Goal: Find specific page/section: Find specific page/section

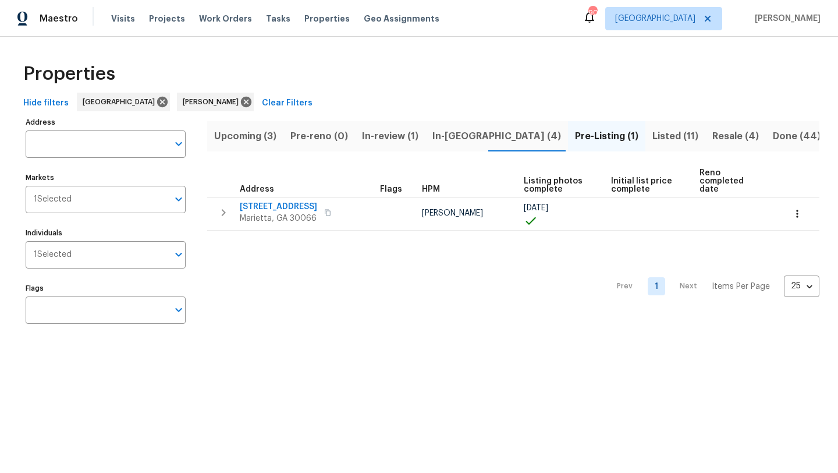
click at [713, 132] on span "Resale (4)" at bounding box center [736, 136] width 47 height 16
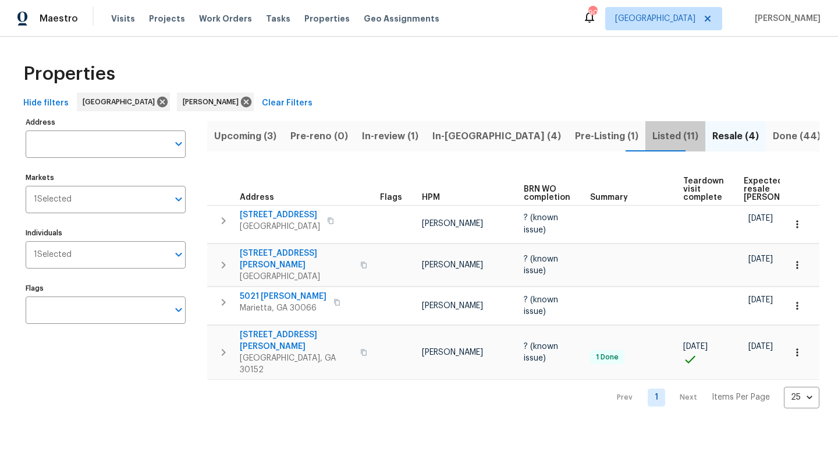
click at [653, 136] on span "Listed (11)" at bounding box center [676, 136] width 46 height 16
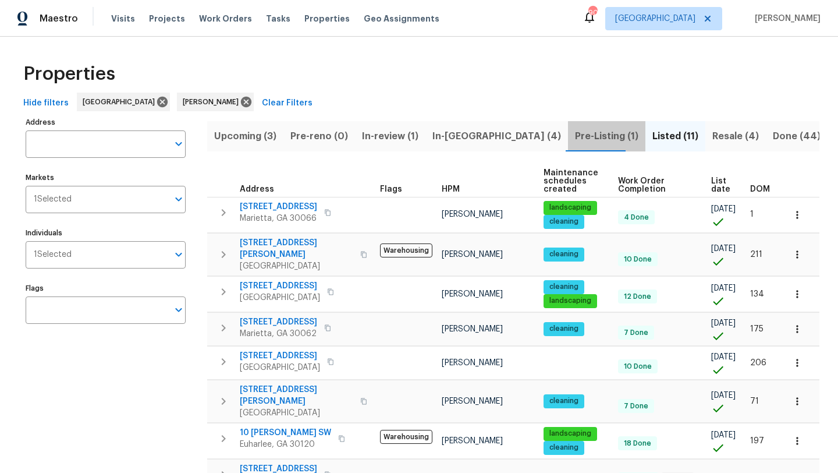
click at [575, 137] on span "Pre-Listing (1)" at bounding box center [606, 136] width 63 height 16
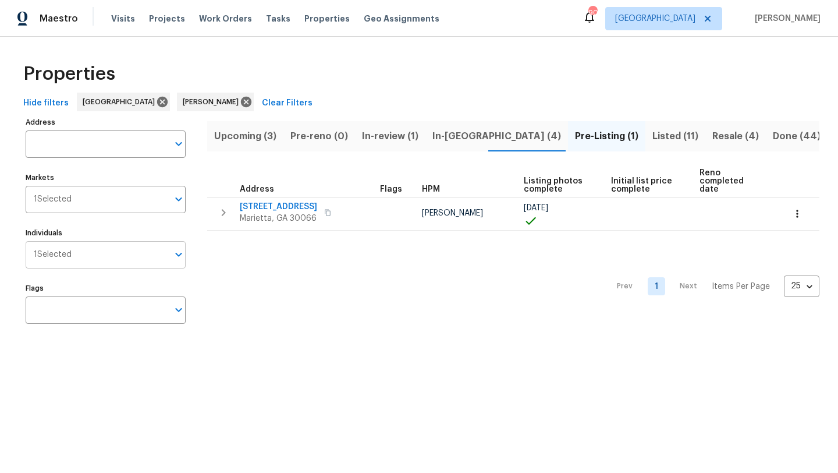
click at [89, 255] on input "Individuals" at bounding box center [120, 254] width 97 height 27
type input "tyler"
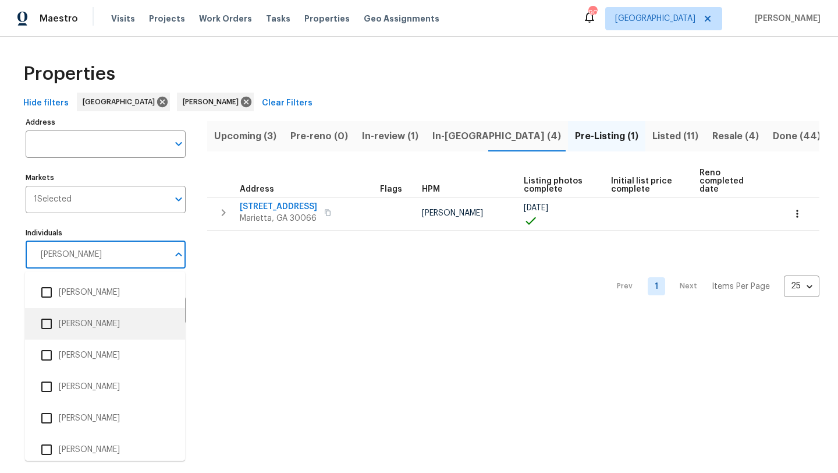
scroll to position [229, 0]
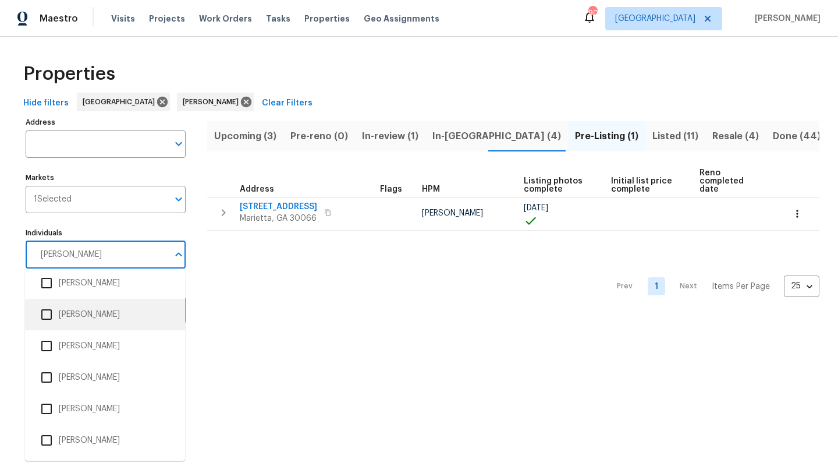
click at [47, 318] on input "checkbox" at bounding box center [46, 314] width 24 height 24
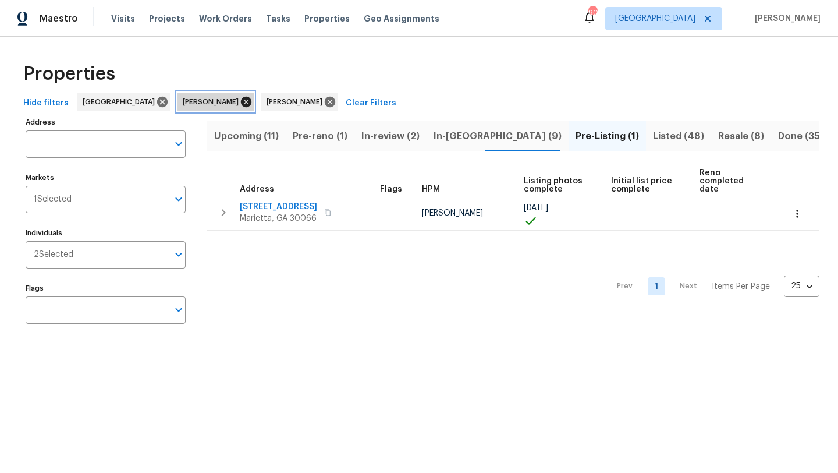
click at [241, 105] on icon at bounding box center [246, 102] width 10 height 10
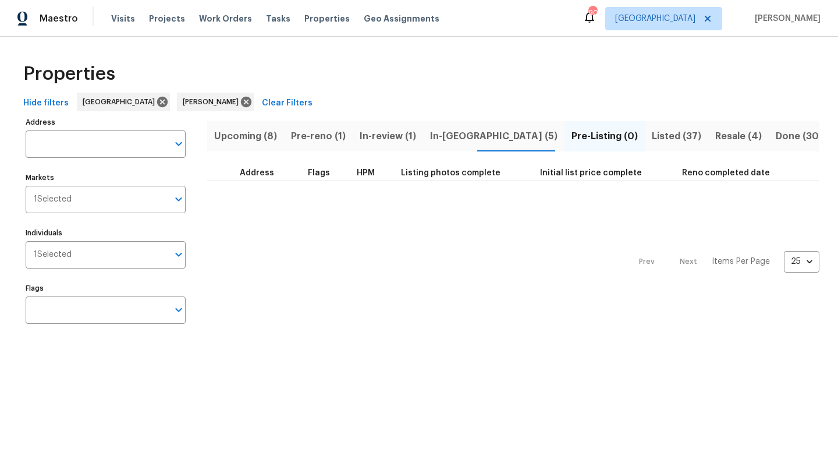
click at [459, 139] on span "In-reno (5)" at bounding box center [494, 136] width 128 height 16
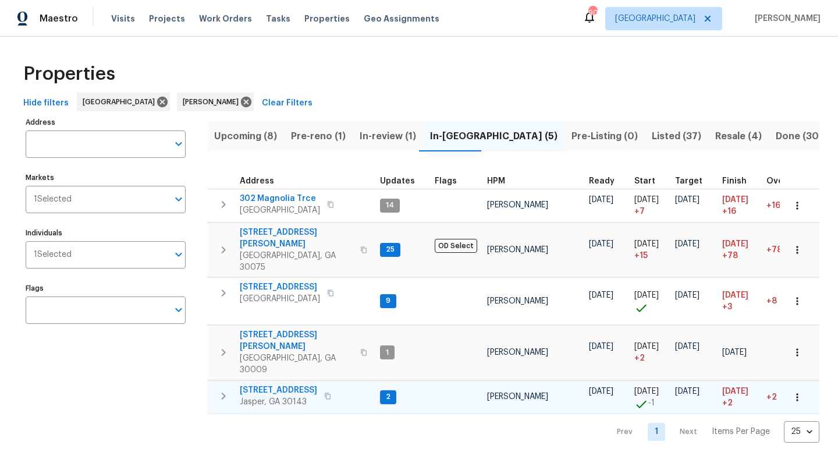
click at [339, 384] on div "78 Blue Pine Ct Jasper, GA 30143" at bounding box center [305, 395] width 131 height 23
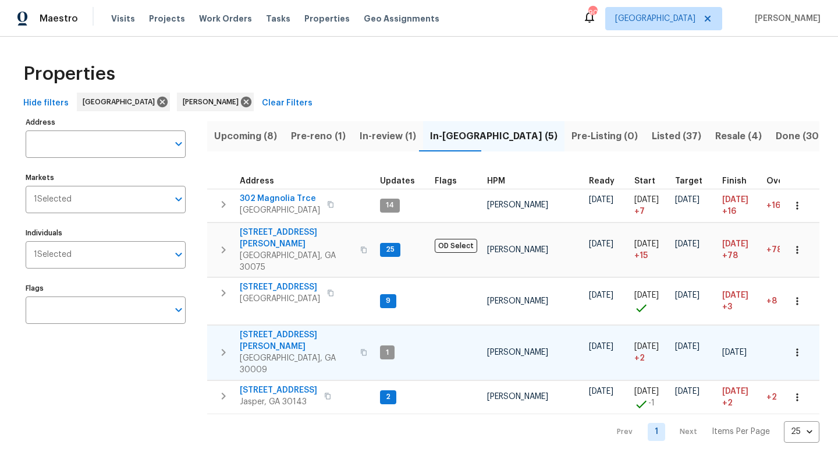
click at [312, 329] on span "545 Hanlon Way" at bounding box center [297, 340] width 114 height 23
click at [93, 257] on input "Individuals" at bounding box center [120, 254] width 97 height 27
type input "tim"
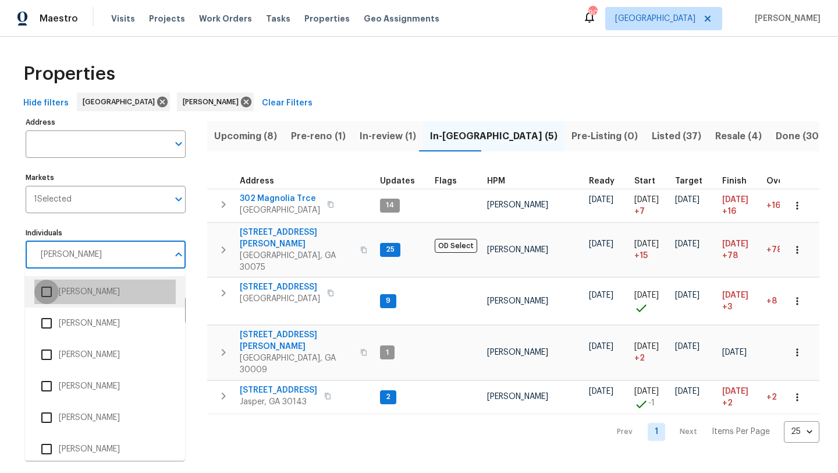
click at [43, 297] on input "checkbox" at bounding box center [46, 291] width 24 height 24
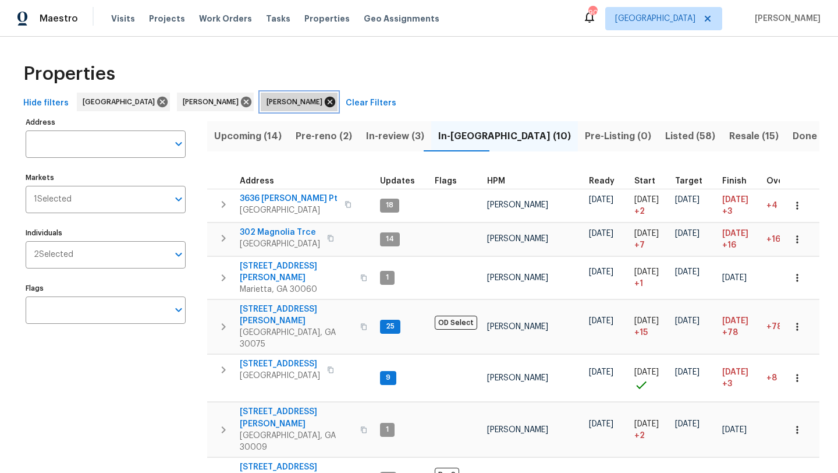
click at [325, 103] on icon at bounding box center [330, 102] width 10 height 10
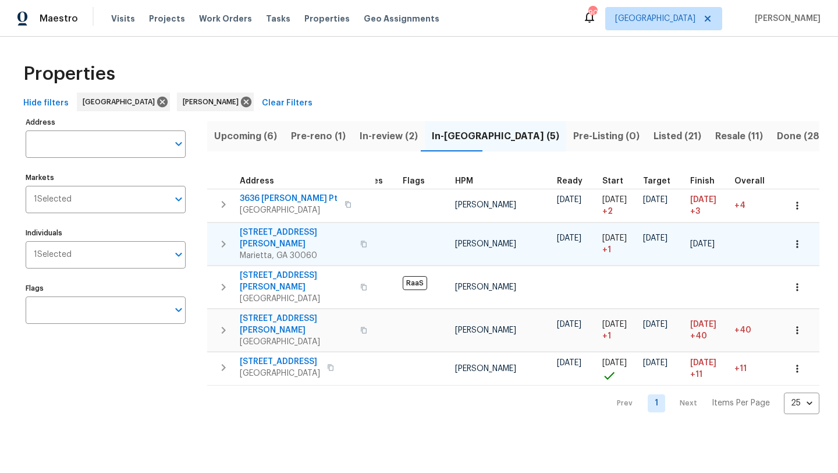
scroll to position [0, 33]
click at [355, 233] on div "264 Rockin Hill Dr SW Marietta, GA 30060" at bounding box center [305, 244] width 131 height 35
click at [329, 313] on div "5570 Butner Rd Atlanta, GA 30349" at bounding box center [305, 330] width 131 height 35
click at [241, 105] on icon at bounding box center [246, 102] width 10 height 10
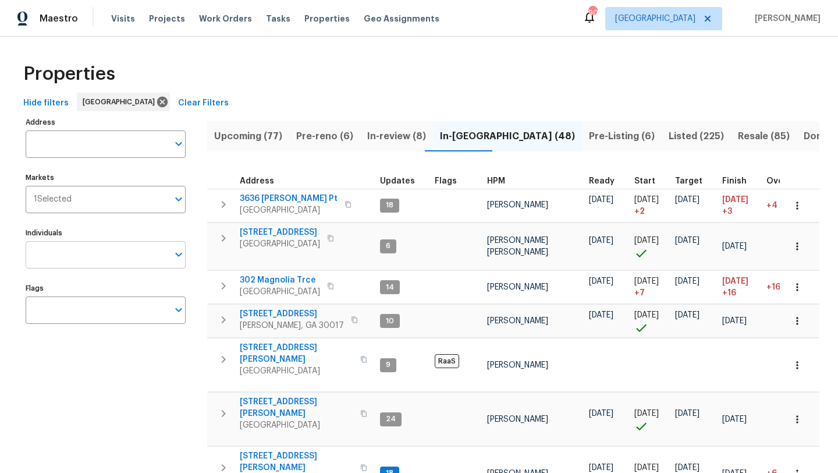
click at [116, 256] on input "Individuals" at bounding box center [97, 254] width 143 height 27
type input "jaydon"
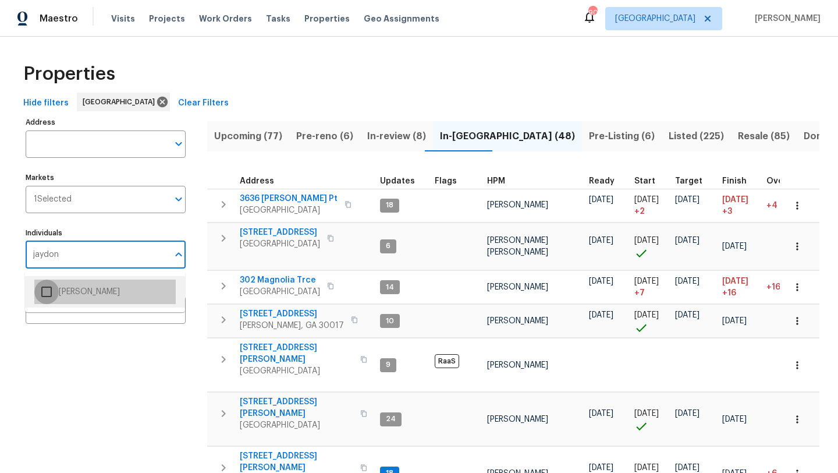
click at [45, 295] on input "checkbox" at bounding box center [46, 291] width 24 height 24
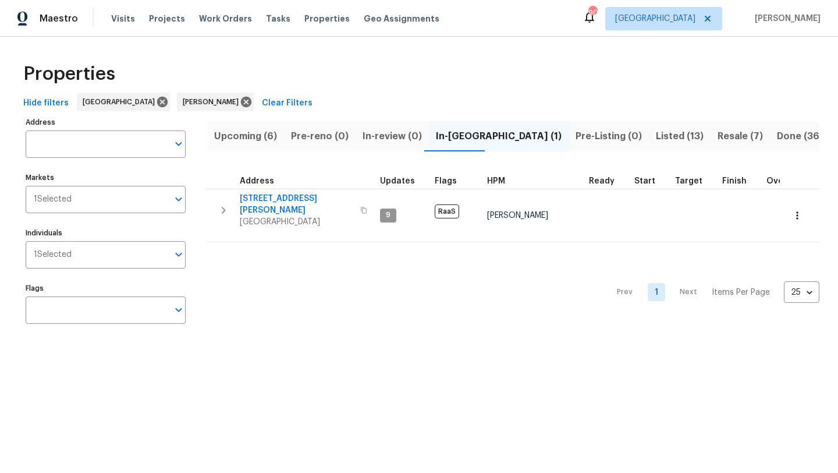
click at [268, 140] on span "Upcoming (6)" at bounding box center [245, 136] width 63 height 16
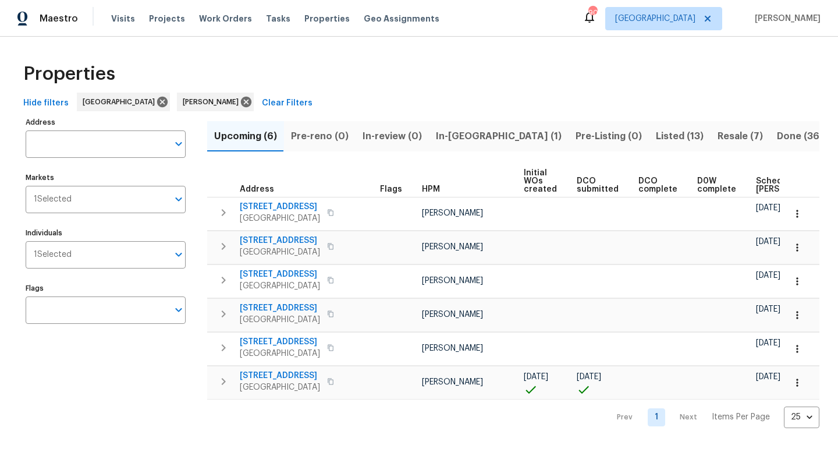
click at [472, 132] on span "In-reno (1)" at bounding box center [499, 136] width 126 height 16
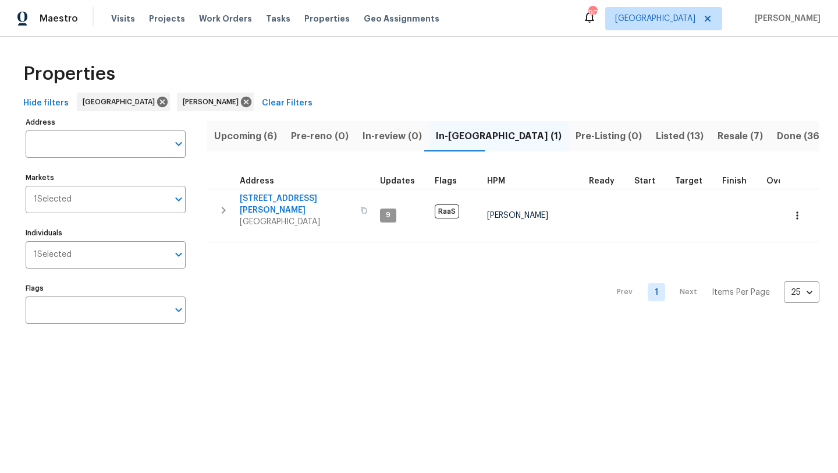
click at [656, 136] on span "Listed (13)" at bounding box center [680, 136] width 48 height 16
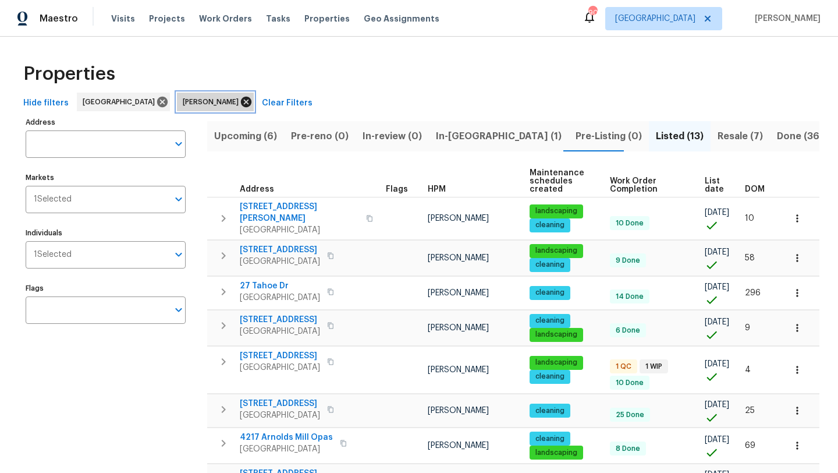
click at [240, 101] on icon at bounding box center [246, 101] width 13 height 13
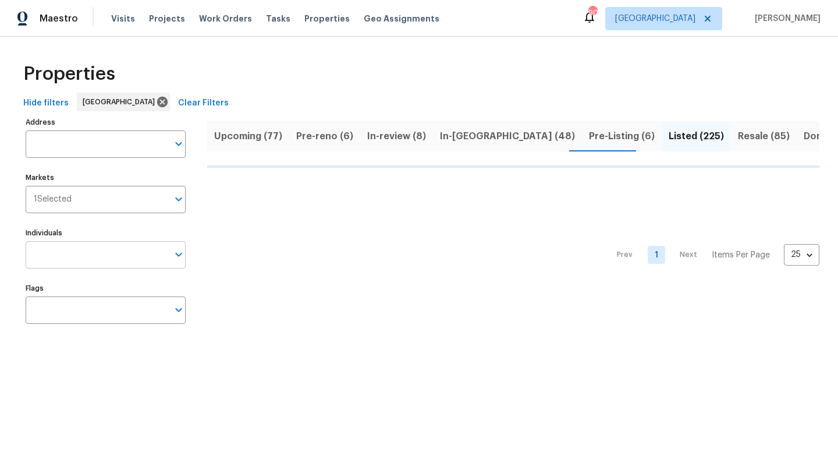
click at [77, 254] on input "Individuals" at bounding box center [97, 254] width 143 height 27
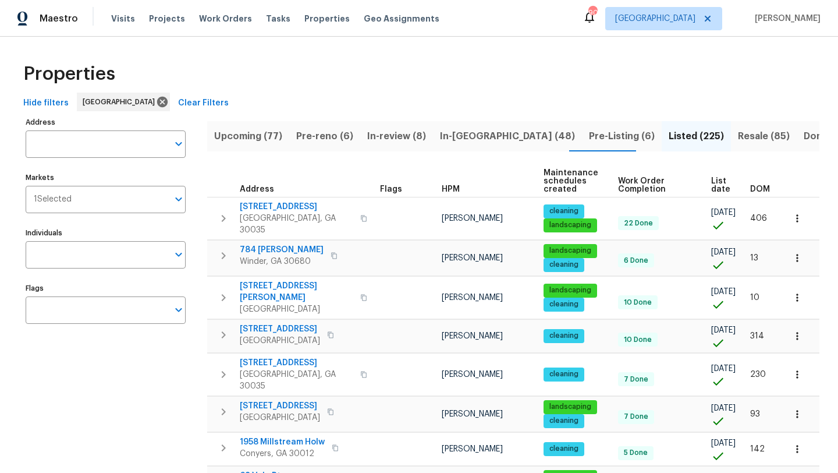
click at [77, 254] on input "Individuals" at bounding box center [97, 254] width 143 height 27
type input "wesley"
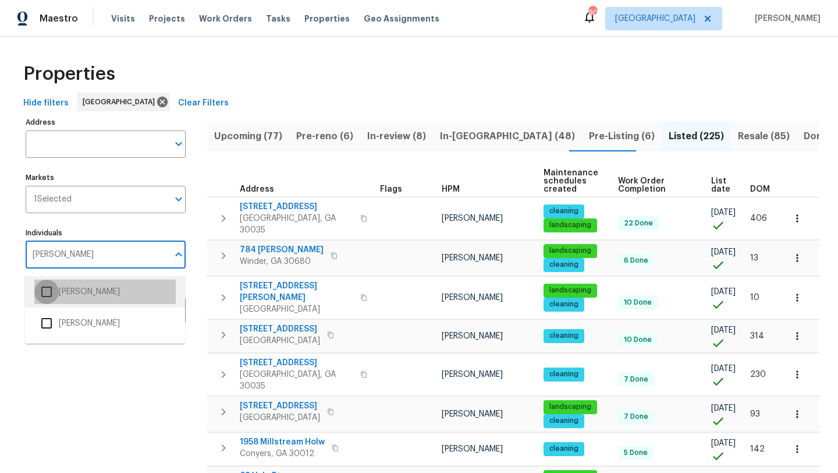
click at [50, 289] on input "checkbox" at bounding box center [46, 291] width 24 height 24
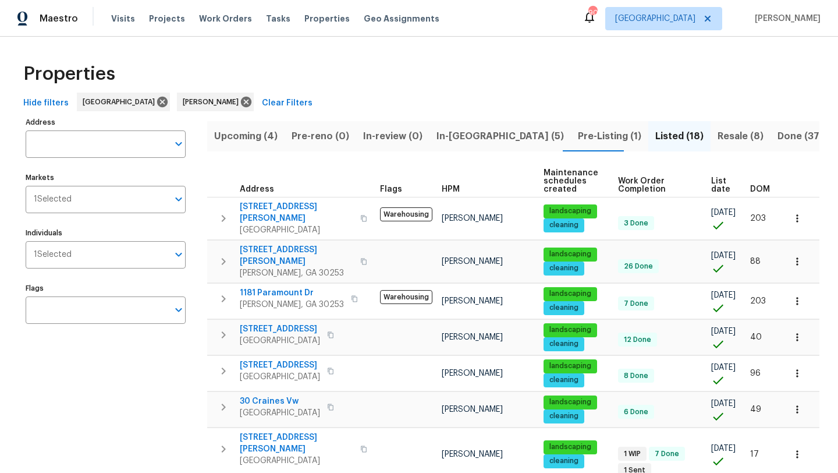
click at [457, 139] on span "In-reno (5)" at bounding box center [501, 136] width 128 height 16
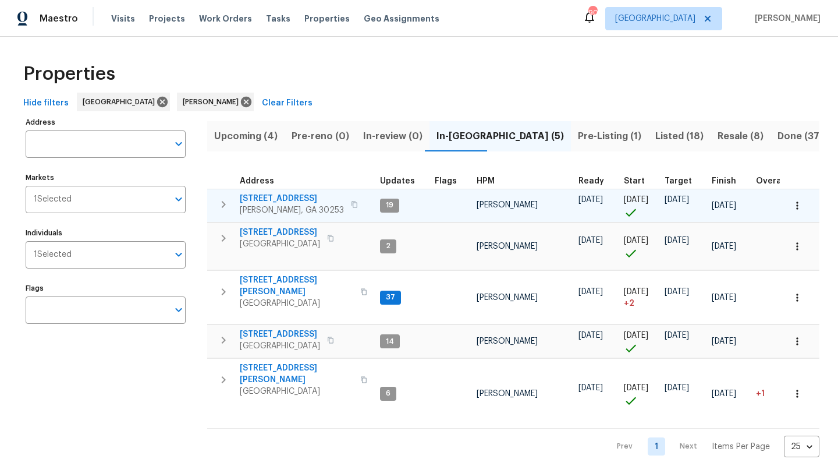
click at [291, 198] on span "201 Autumn Lake Way" at bounding box center [292, 199] width 104 height 12
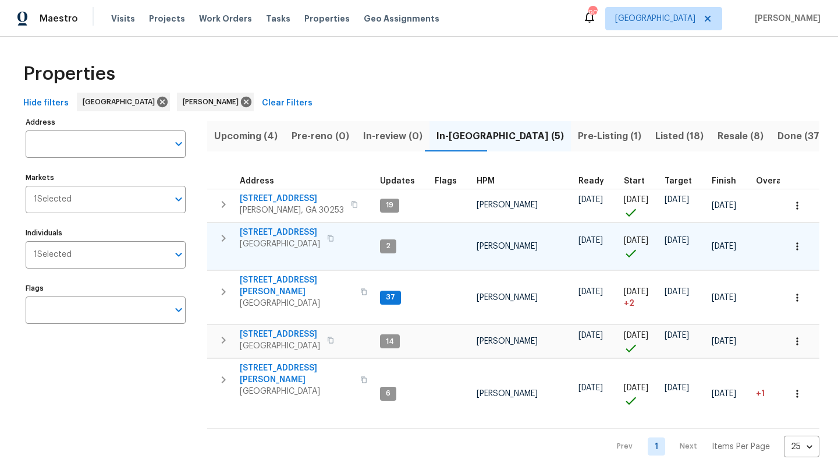
click at [279, 237] on span "10712 Southwood Dr" at bounding box center [280, 233] width 80 height 12
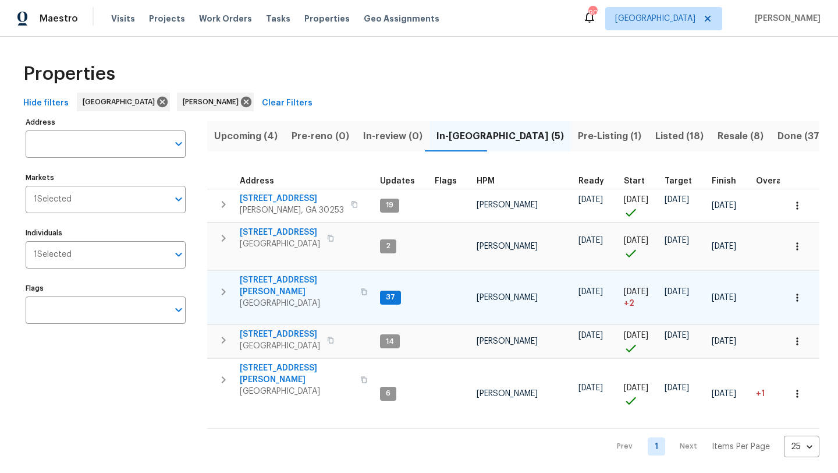
click at [267, 282] on span "280 Hoglen Dr" at bounding box center [297, 285] width 114 height 23
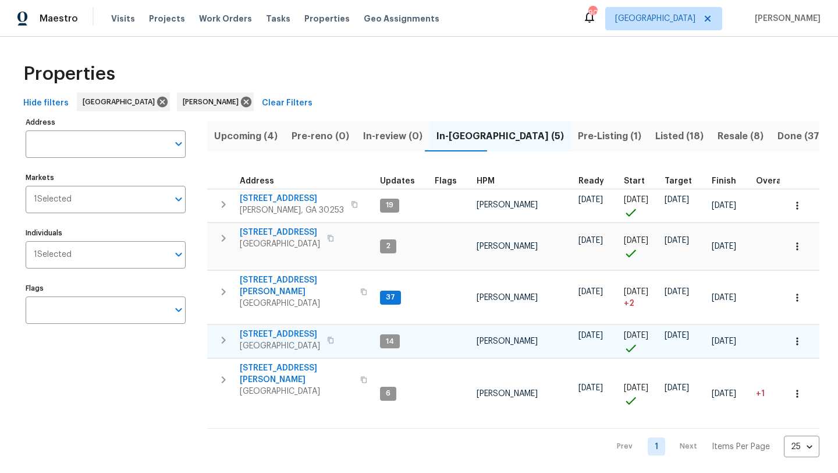
click at [275, 330] on span "70 Mountainside Ln" at bounding box center [280, 334] width 80 height 12
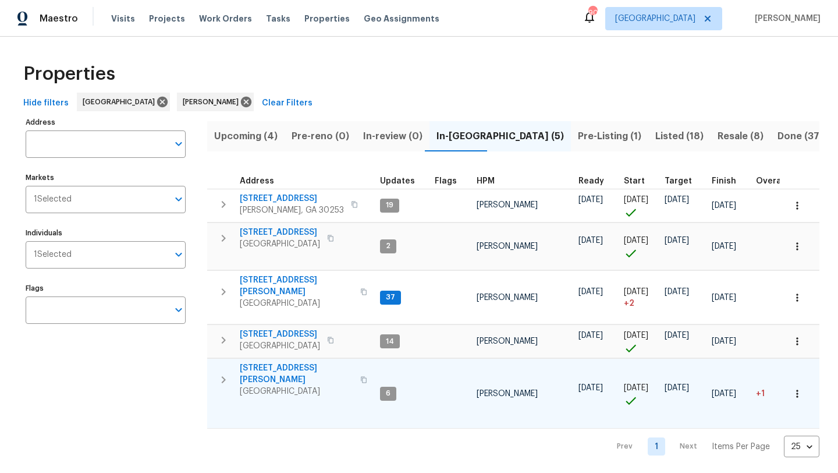
click at [280, 362] on span "195 Sampson Ct" at bounding box center [297, 373] width 114 height 23
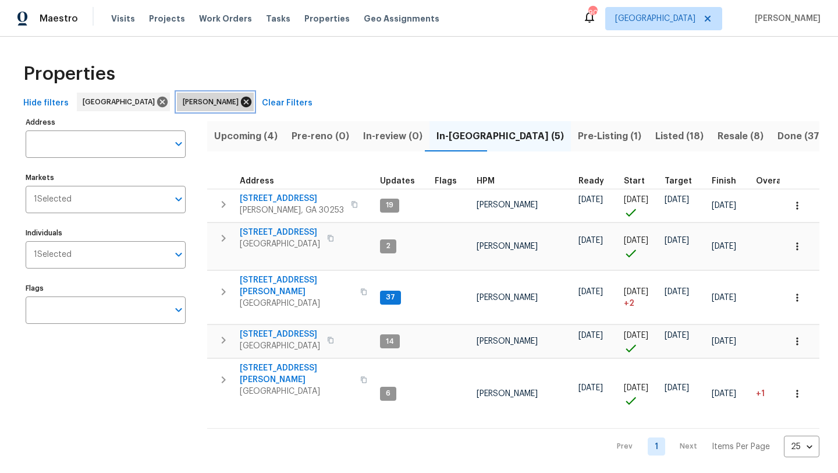
click at [241, 105] on icon at bounding box center [246, 102] width 10 height 10
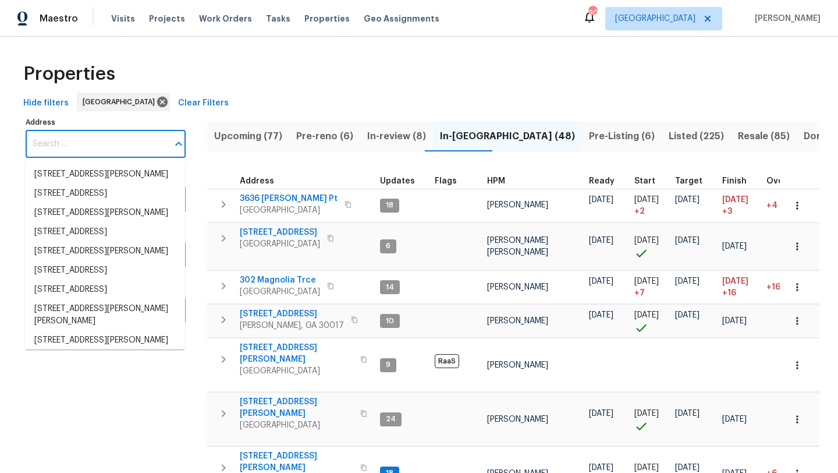
click at [133, 144] on input "Address" at bounding box center [97, 143] width 143 height 27
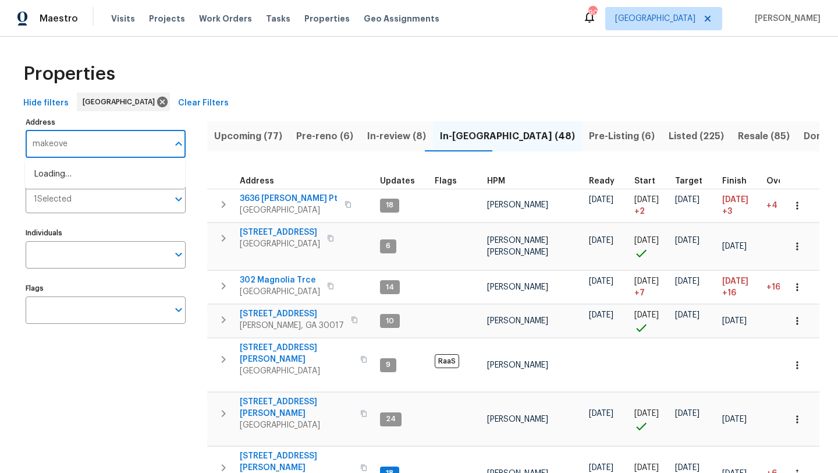
type input "makeover"
click at [77, 190] on li "3993 Makeover Ct Atlanta GA 30349" at bounding box center [105, 193] width 160 height 19
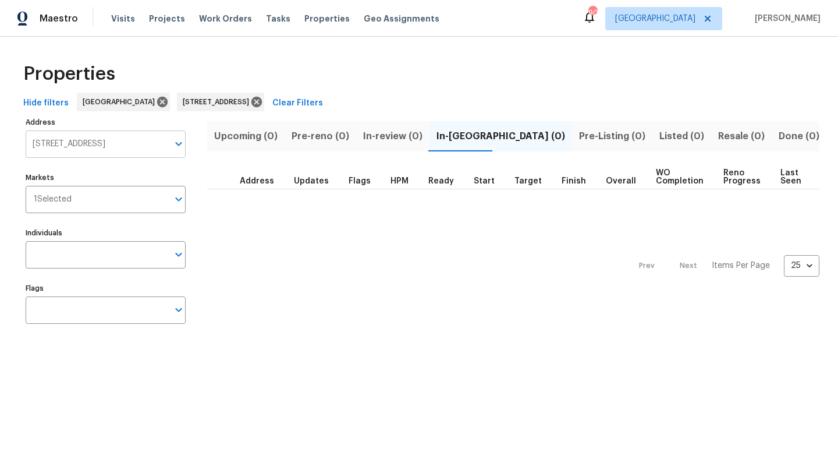
click at [121, 147] on input "3993 Makeover Ct Atlanta GA 30349" at bounding box center [97, 143] width 143 height 27
click at [129, 19] on span "Visits" at bounding box center [123, 19] width 24 height 12
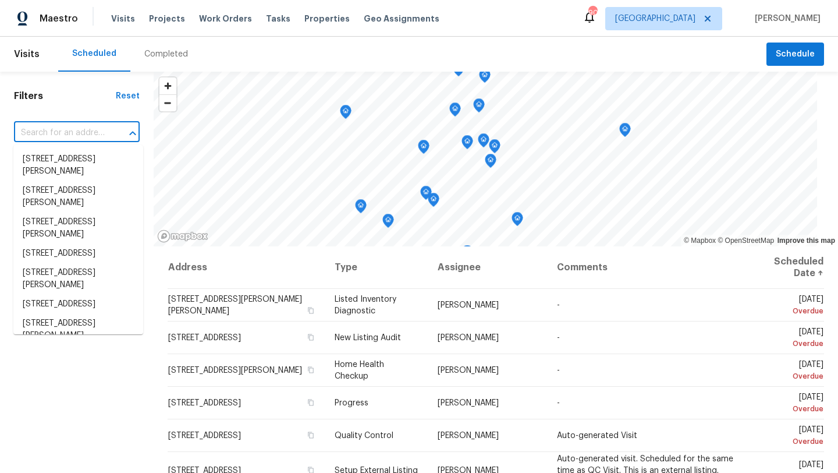
click at [87, 131] on input "text" at bounding box center [60, 133] width 93 height 18
paste input "3993 Makeover Ct Atlanta GA 30349"
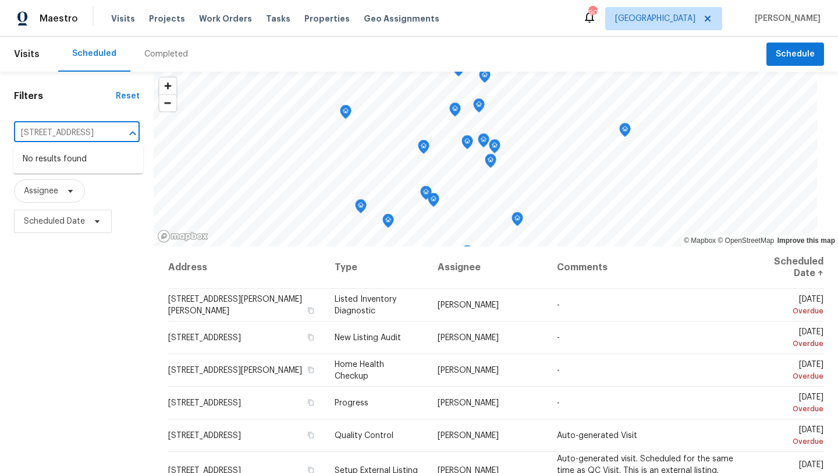
click at [43, 129] on input "3993 Makeover Ct" at bounding box center [60, 133] width 93 height 18
type input "3994 Makeover Ct"
click at [122, 23] on span "Visits" at bounding box center [123, 19] width 24 height 12
click at [305, 16] on span "Properties" at bounding box center [327, 19] width 45 height 12
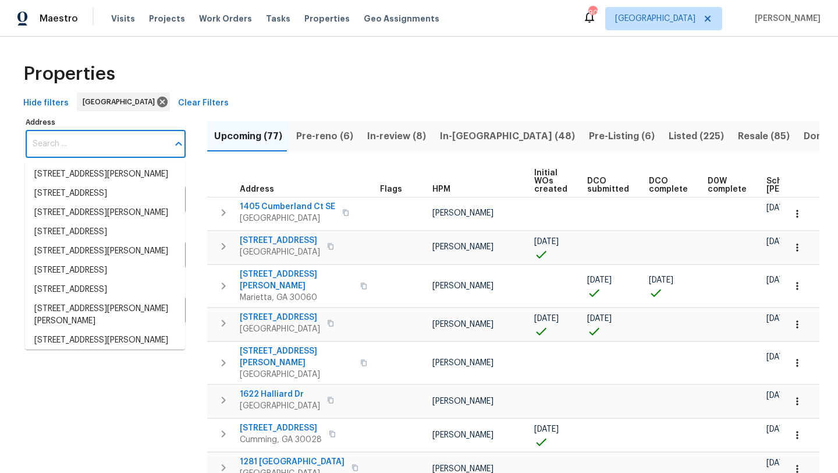
click at [84, 146] on input "Address" at bounding box center [97, 143] width 143 height 27
paste input "3993 Makeover Ct Atlanta GA 30349"
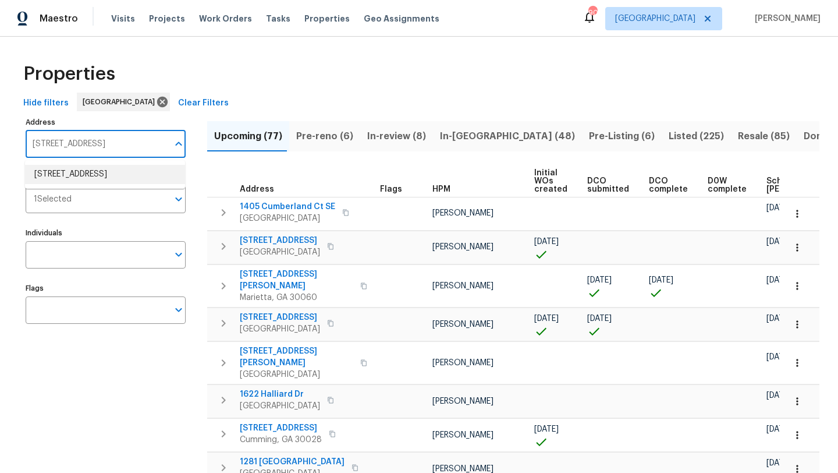
click at [77, 174] on li "3993 Makeover Ct Atlanta GA 30349" at bounding box center [105, 174] width 160 height 19
type input "3993 Makeover Ct Atlanta GA 30349"
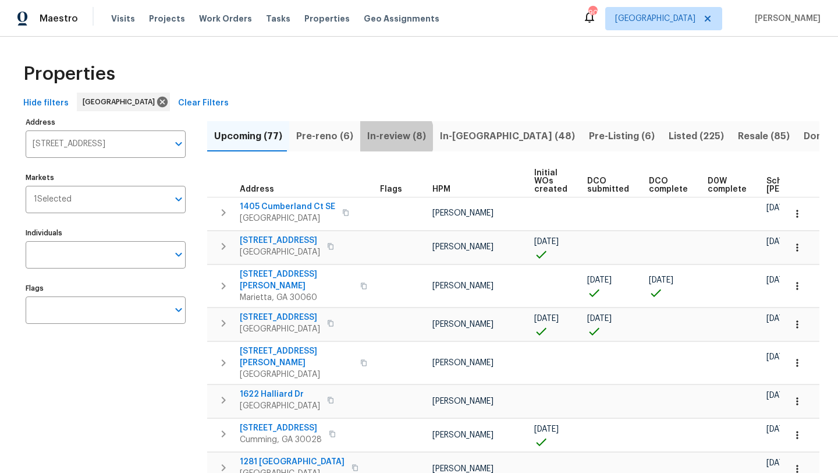
click at [387, 137] on span "In-review (8)" at bounding box center [396, 136] width 59 height 16
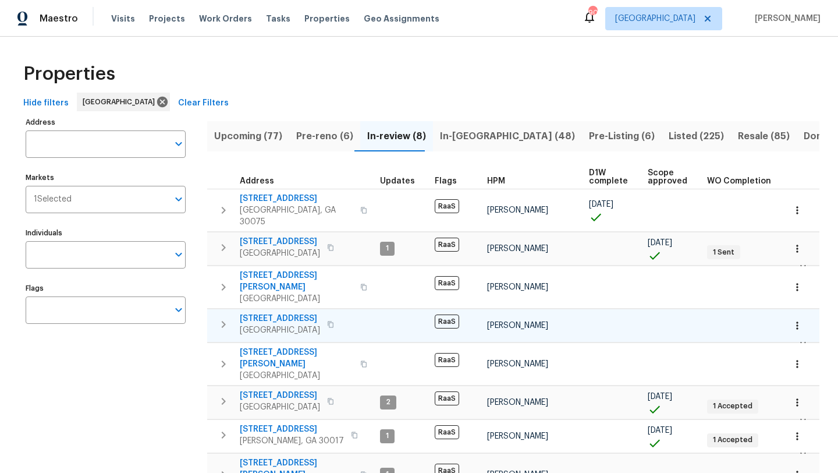
scroll to position [6, 0]
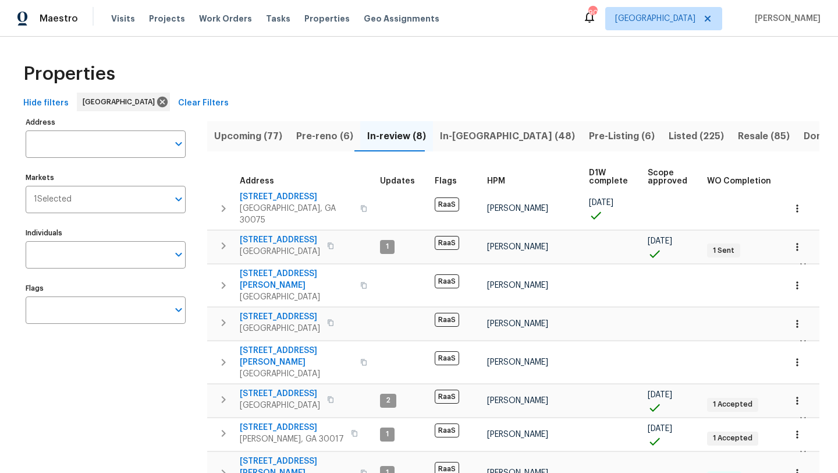
click at [337, 141] on span "Pre-reno (6)" at bounding box center [324, 136] width 57 height 16
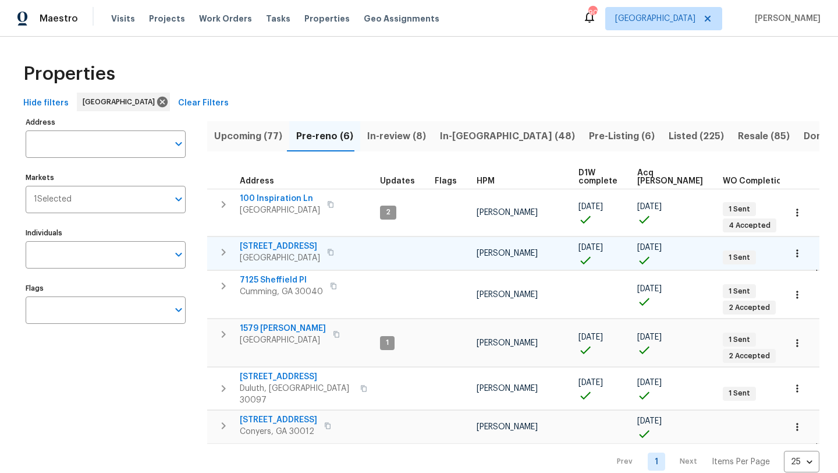
click at [277, 247] on span "3934 Makeover Ct" at bounding box center [280, 246] width 80 height 12
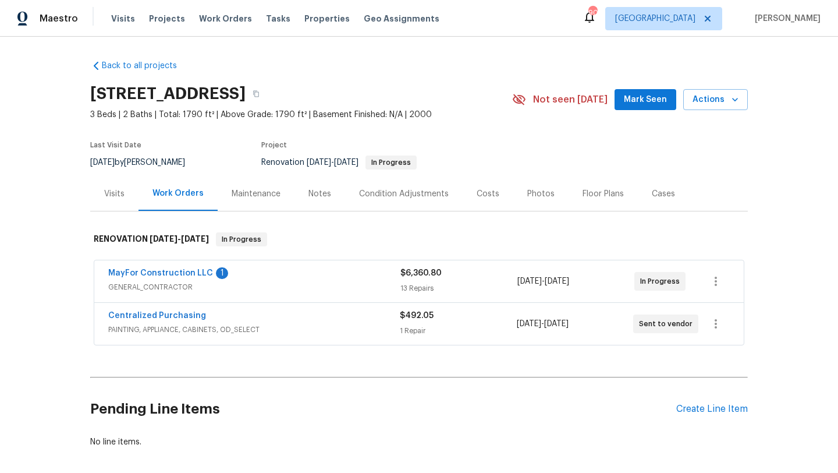
click at [128, 198] on div "Visits" at bounding box center [114, 193] width 48 height 34
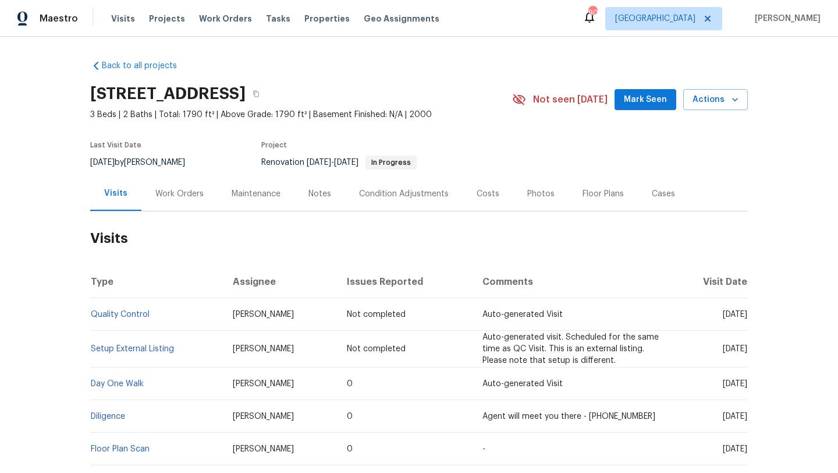
click at [311, 199] on div "Notes" at bounding box center [320, 194] width 23 height 12
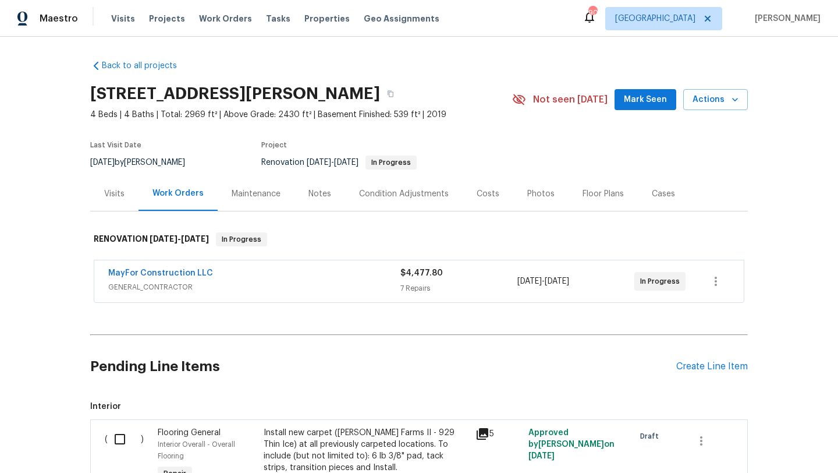
click at [312, 191] on div "Notes" at bounding box center [320, 194] width 23 height 12
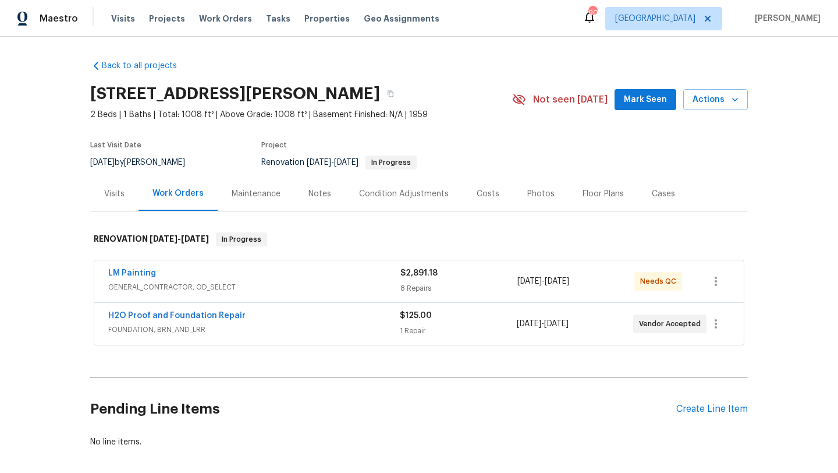
click at [309, 188] on div "Notes" at bounding box center [320, 194] width 23 height 12
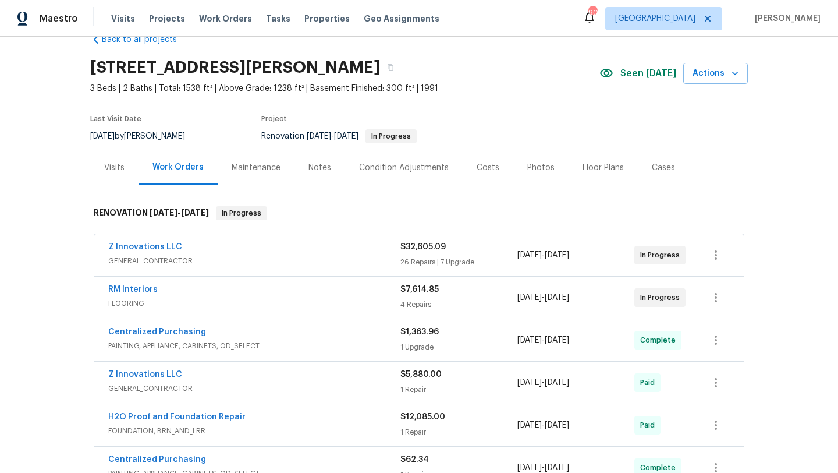
scroll to position [25, 0]
click at [316, 169] on div "Notes" at bounding box center [320, 169] width 23 height 12
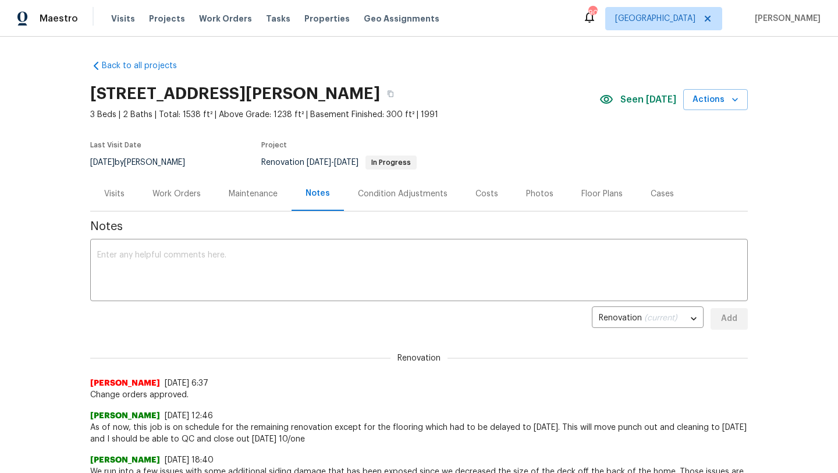
click at [512, 191] on div "Photos" at bounding box center [539, 193] width 55 height 34
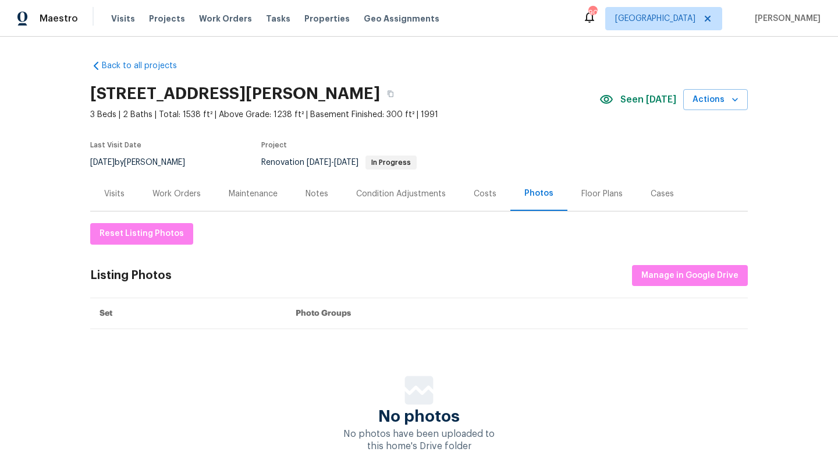
click at [494, 193] on div "Costs" at bounding box center [485, 193] width 51 height 34
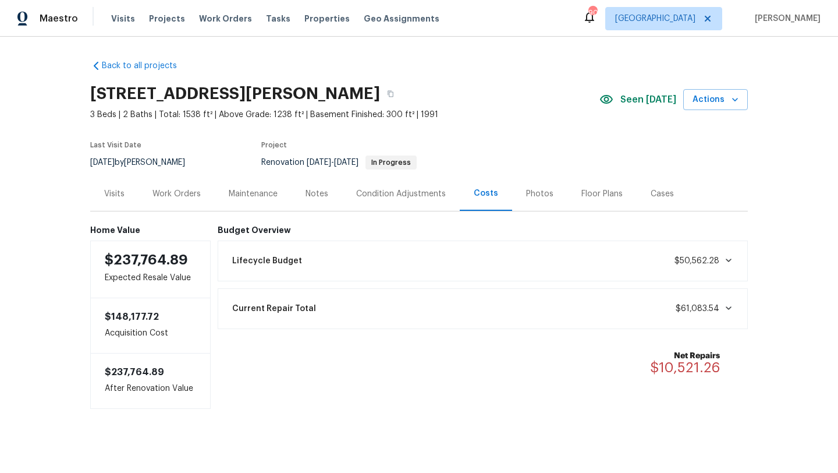
click at [122, 194] on div "Visits" at bounding box center [114, 194] width 20 height 12
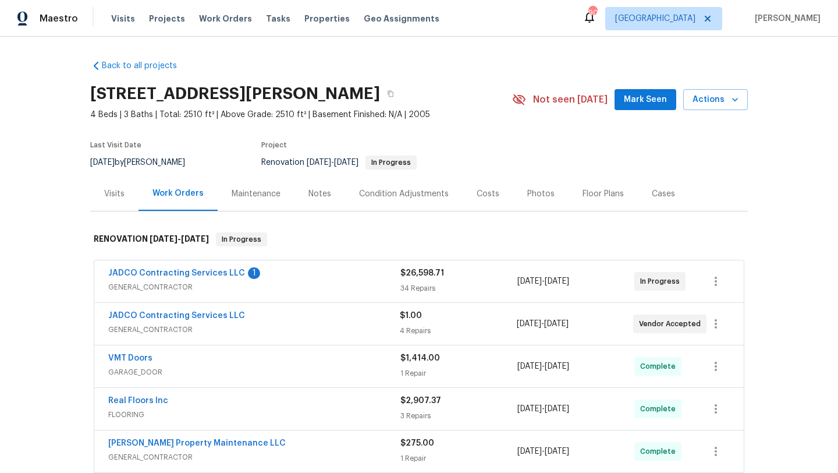
scroll to position [10, 0]
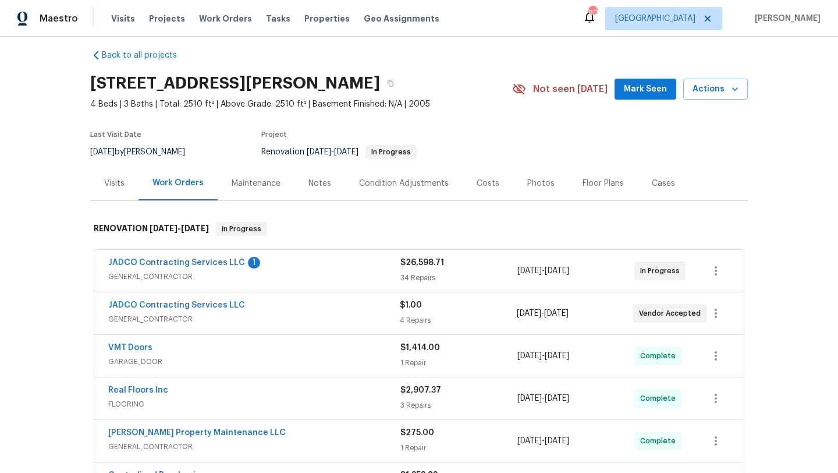
click at [317, 178] on div "Notes" at bounding box center [320, 184] width 23 height 12
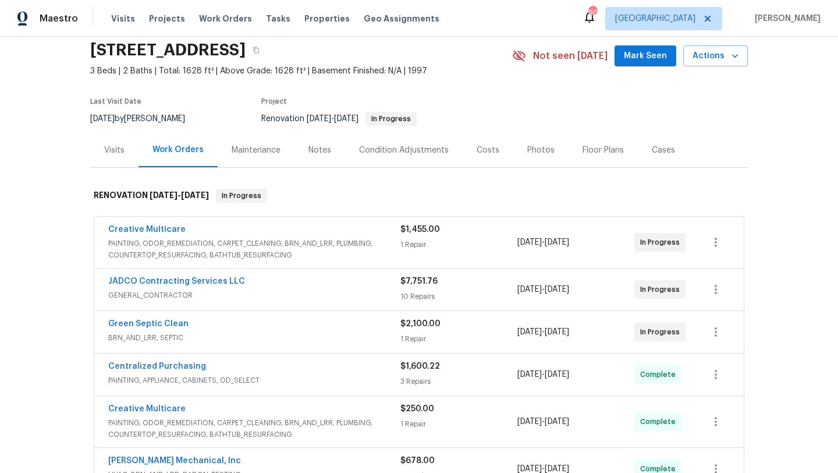
scroll to position [43, 0]
click at [323, 155] on div "Notes" at bounding box center [320, 151] width 23 height 12
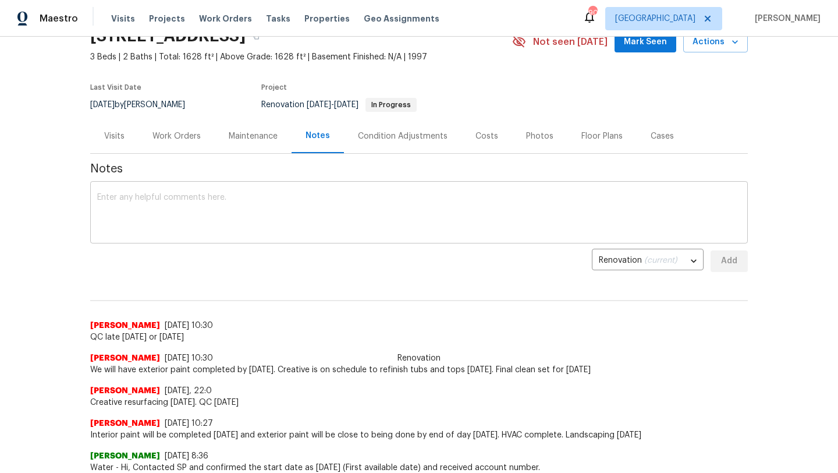
scroll to position [59, 0]
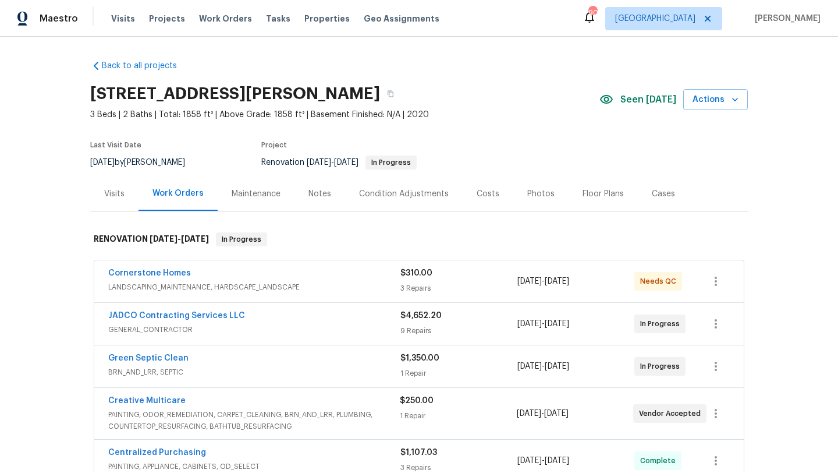
click at [316, 200] on div "Notes" at bounding box center [320, 193] width 51 height 34
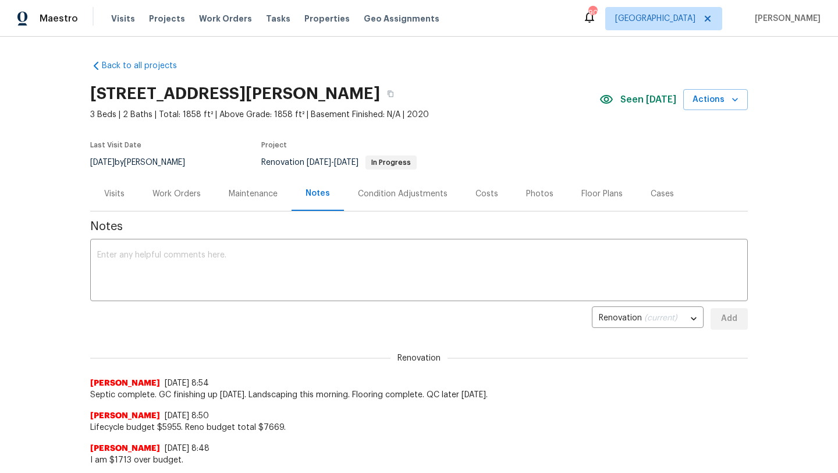
click at [126, 193] on div "Visits" at bounding box center [114, 193] width 48 height 34
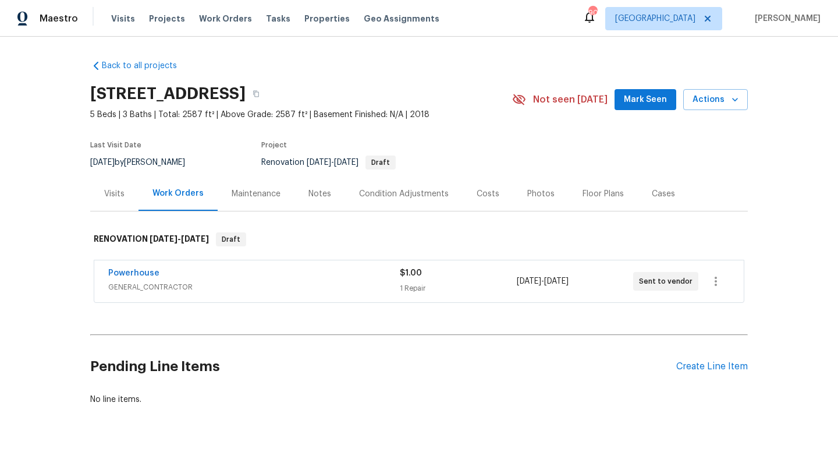
click at [313, 199] on div "Notes" at bounding box center [320, 194] width 23 height 12
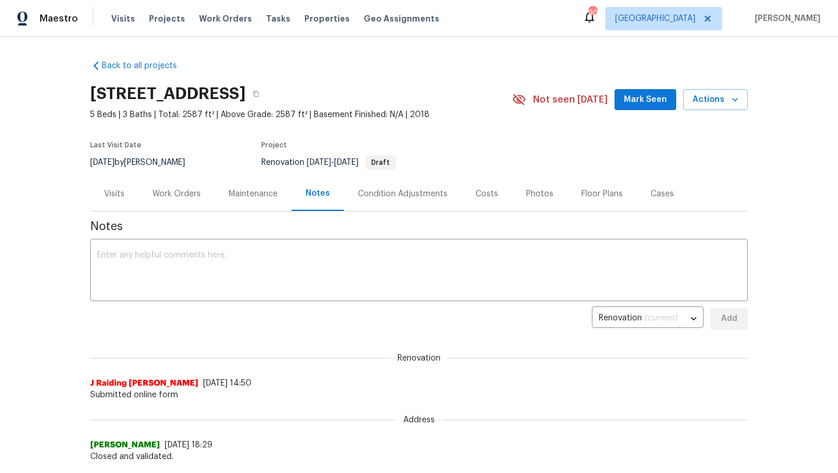
click at [129, 192] on div "Visits" at bounding box center [114, 193] width 48 height 34
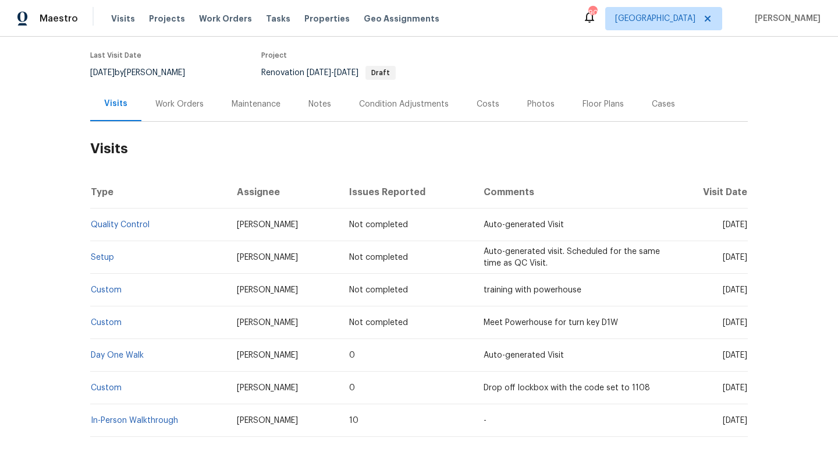
scroll to position [91, 0]
